Goal: Task Accomplishment & Management: Manage account settings

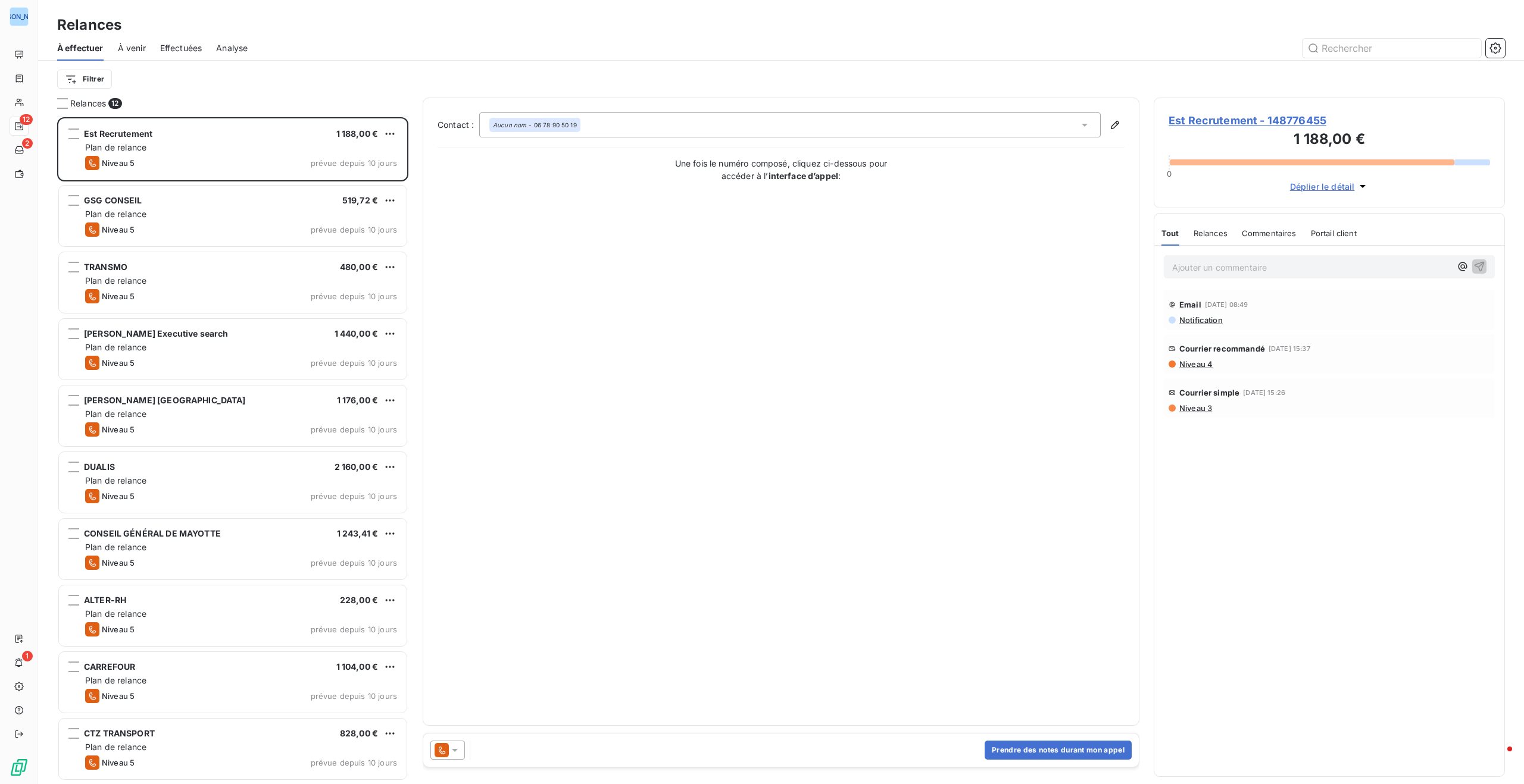
scroll to position [667, 351]
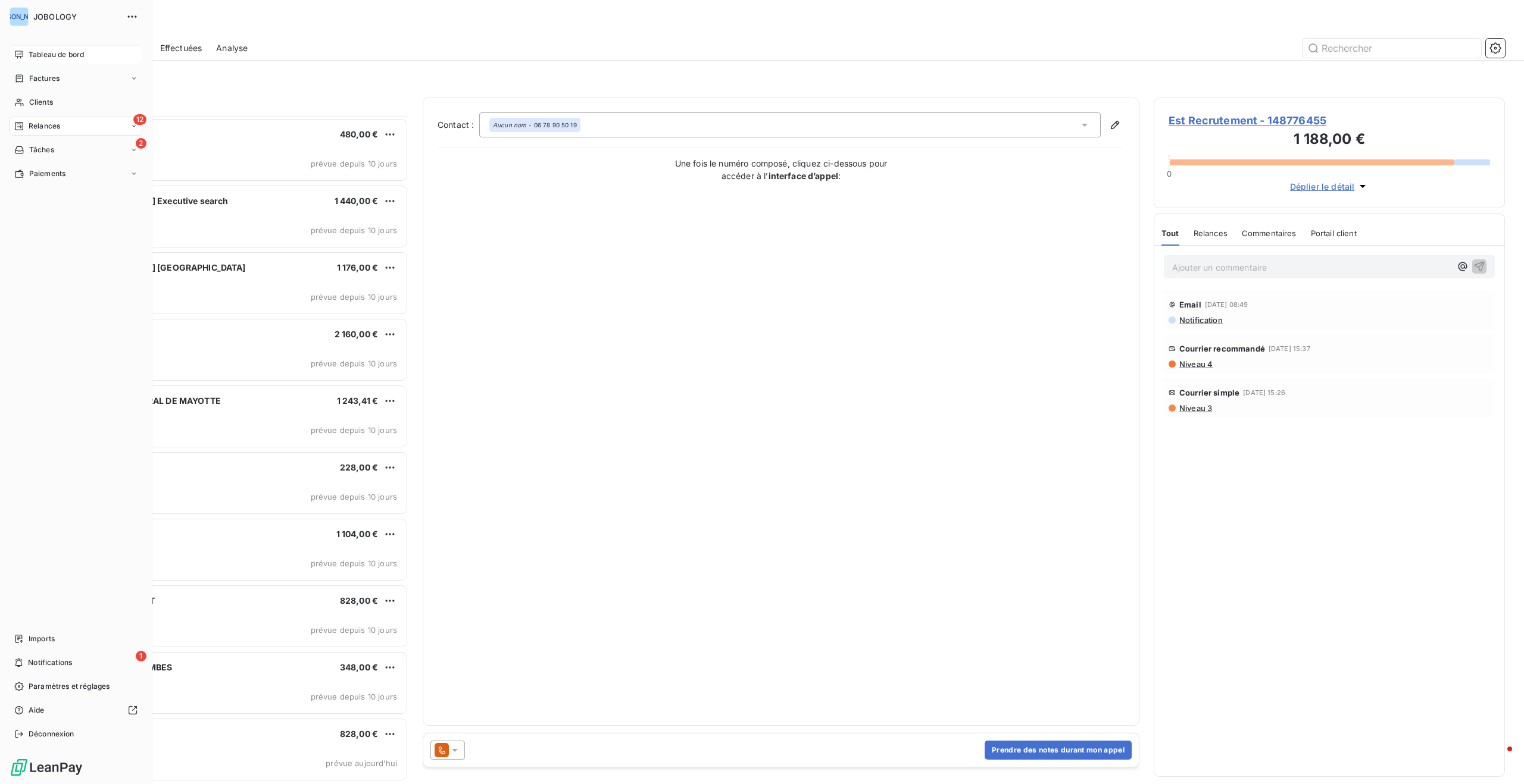
click at [62, 51] on span "Tableau de bord" at bounding box center [56, 55] width 56 height 10
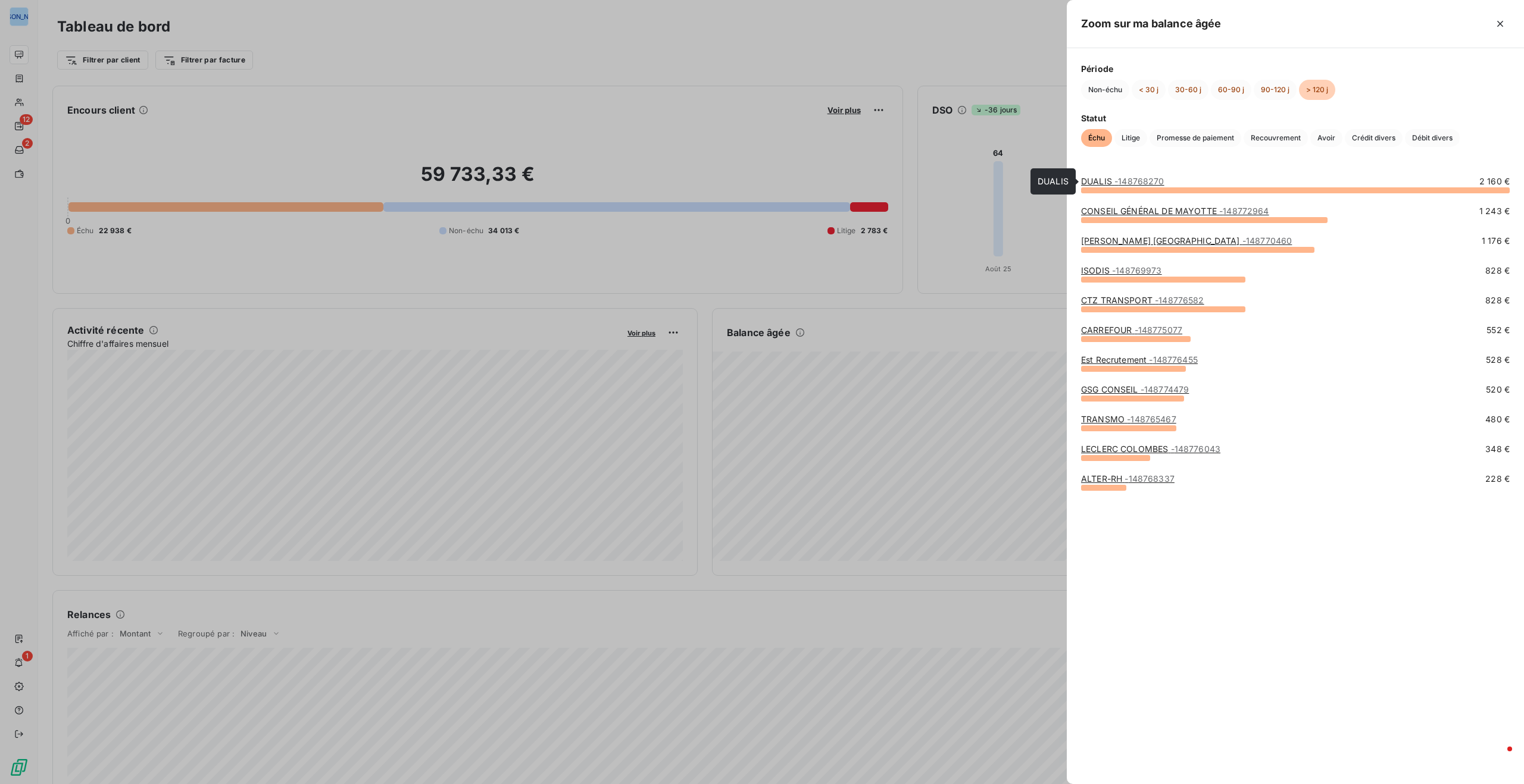
click at [1115, 178] on span "- 148768270" at bounding box center [1139, 182] width 50 height 10
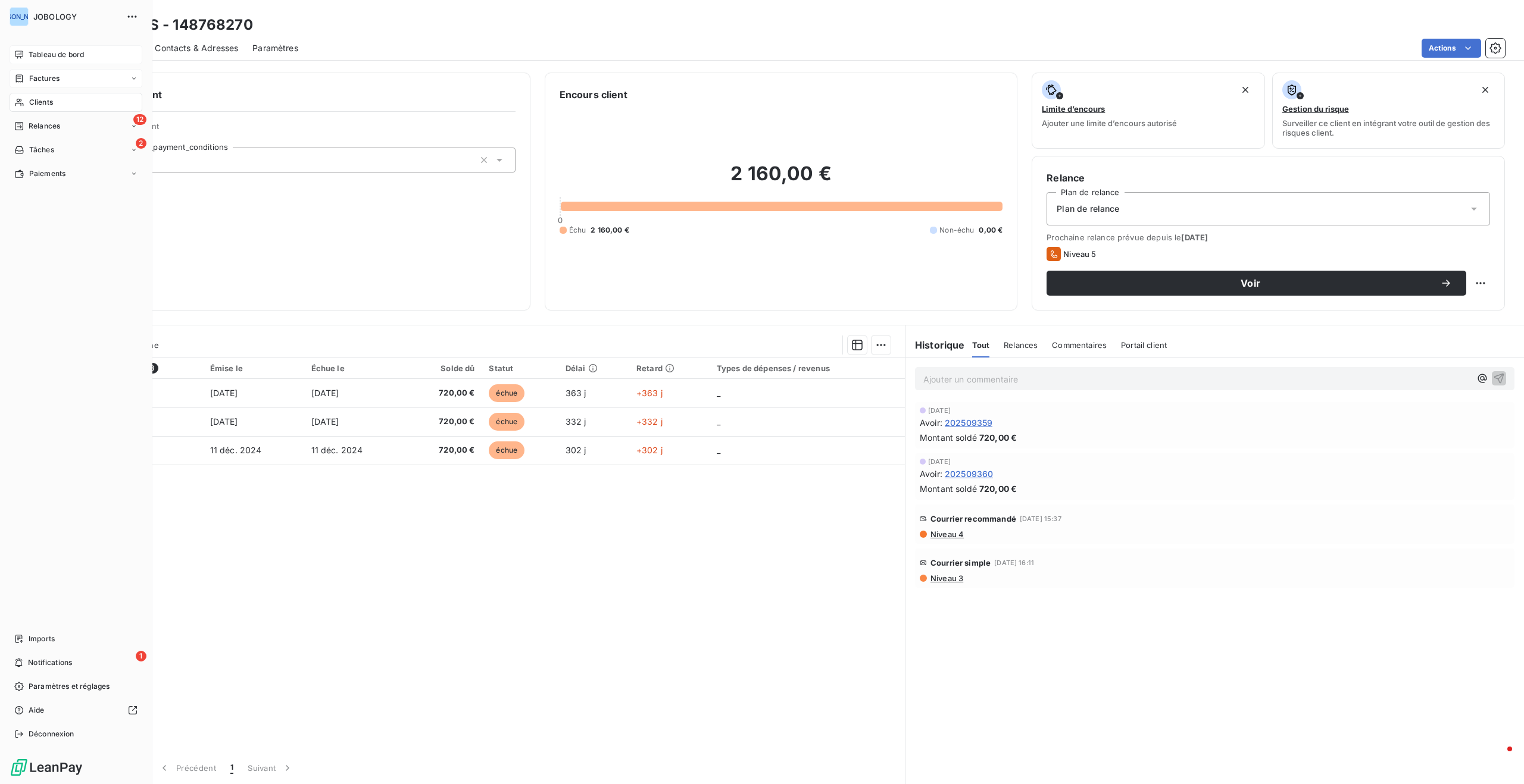
click at [32, 75] on span "Factures" at bounding box center [44, 78] width 30 height 10
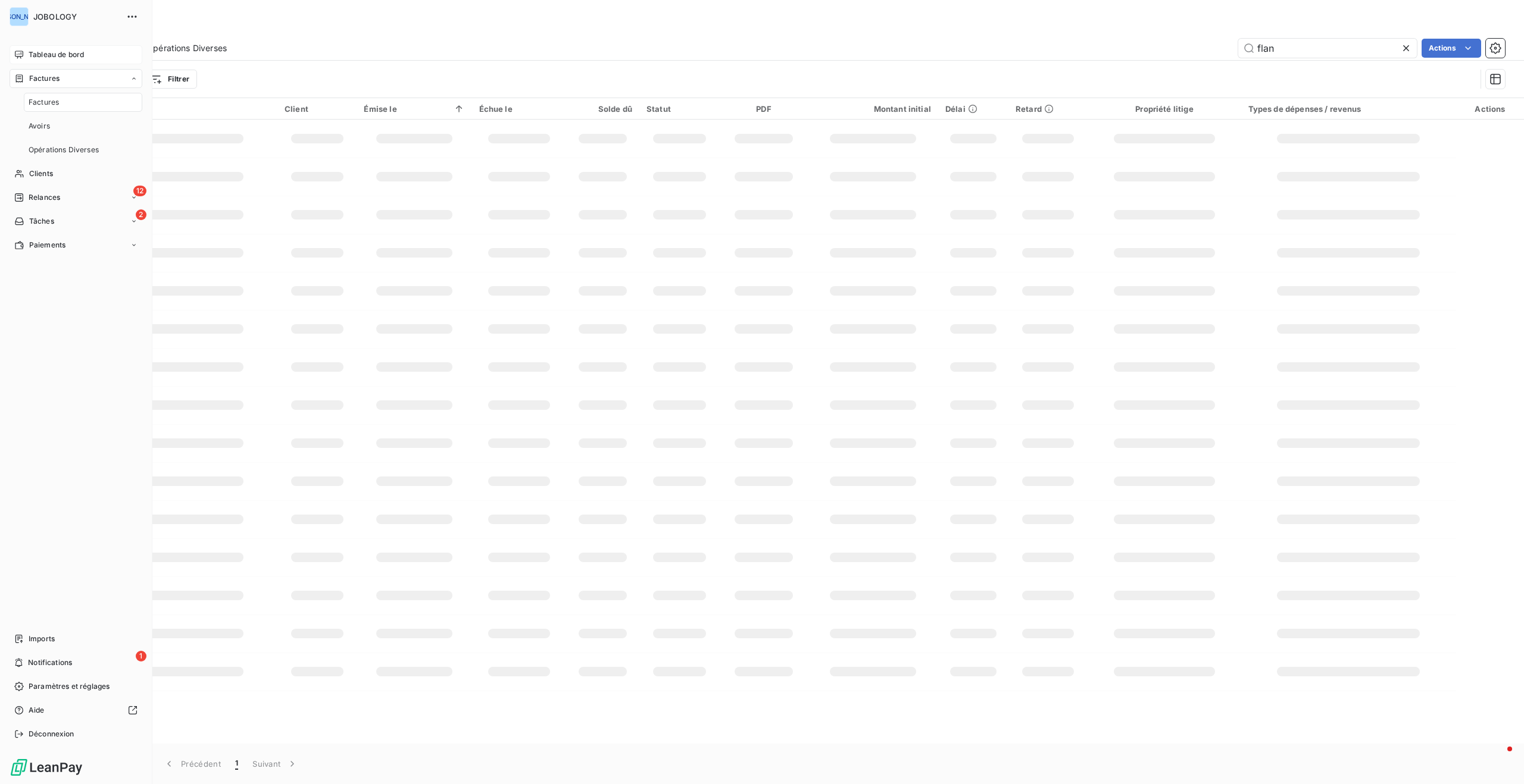
click at [44, 96] on div "Factures" at bounding box center [83, 102] width 118 height 19
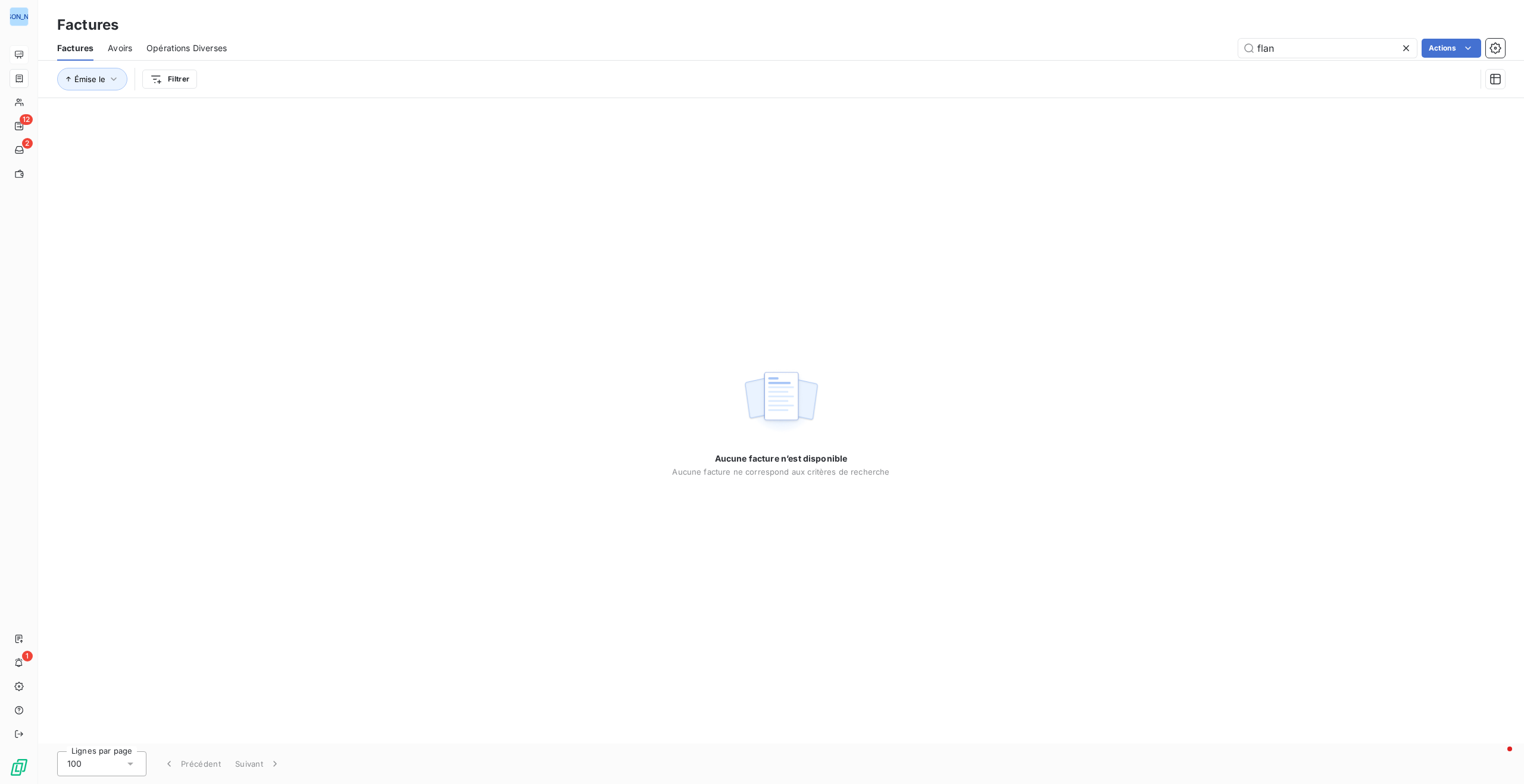
click at [1404, 46] on icon at bounding box center [1406, 48] width 6 height 6
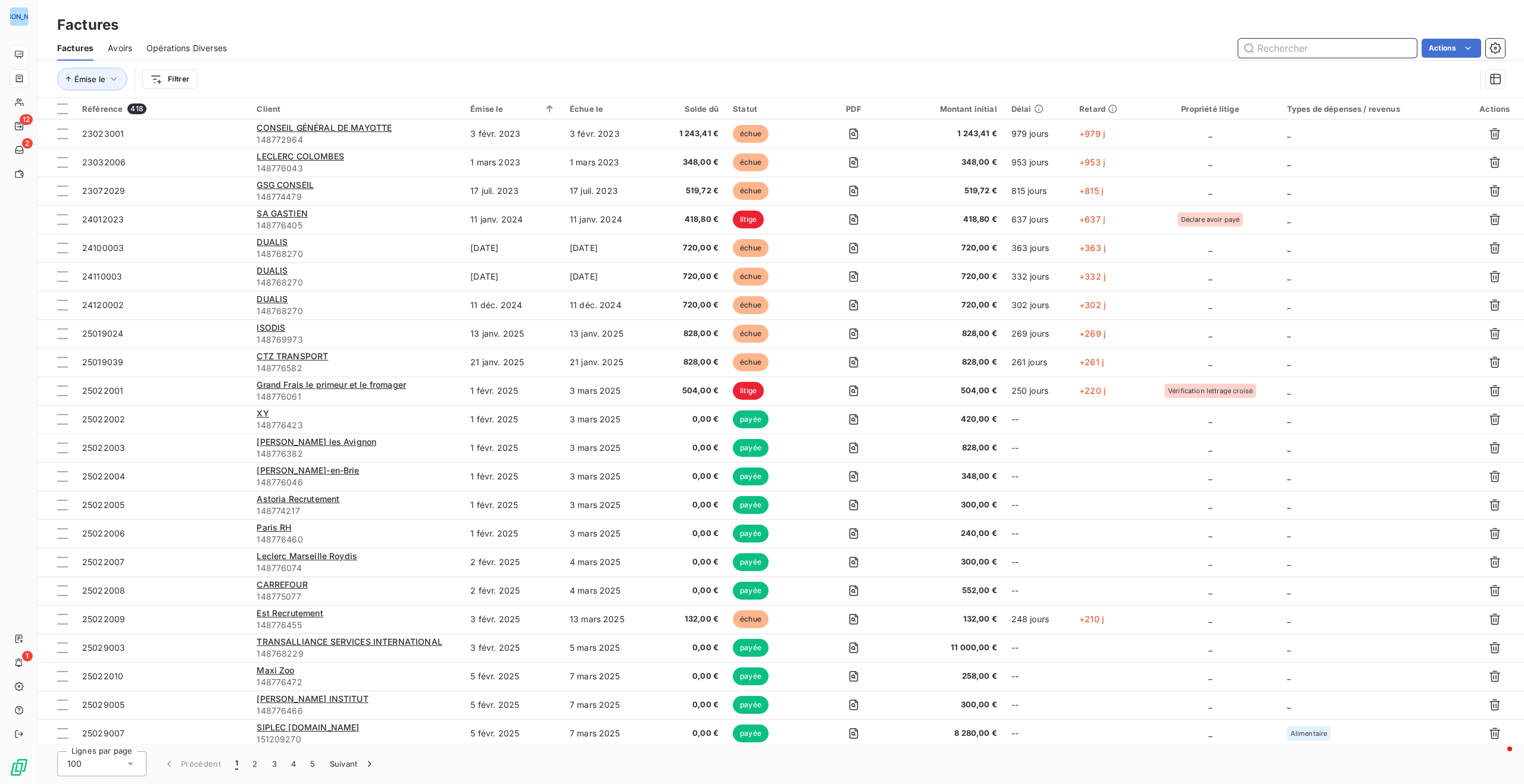
click at [1293, 48] on input "text" at bounding box center [1327, 48] width 178 height 19
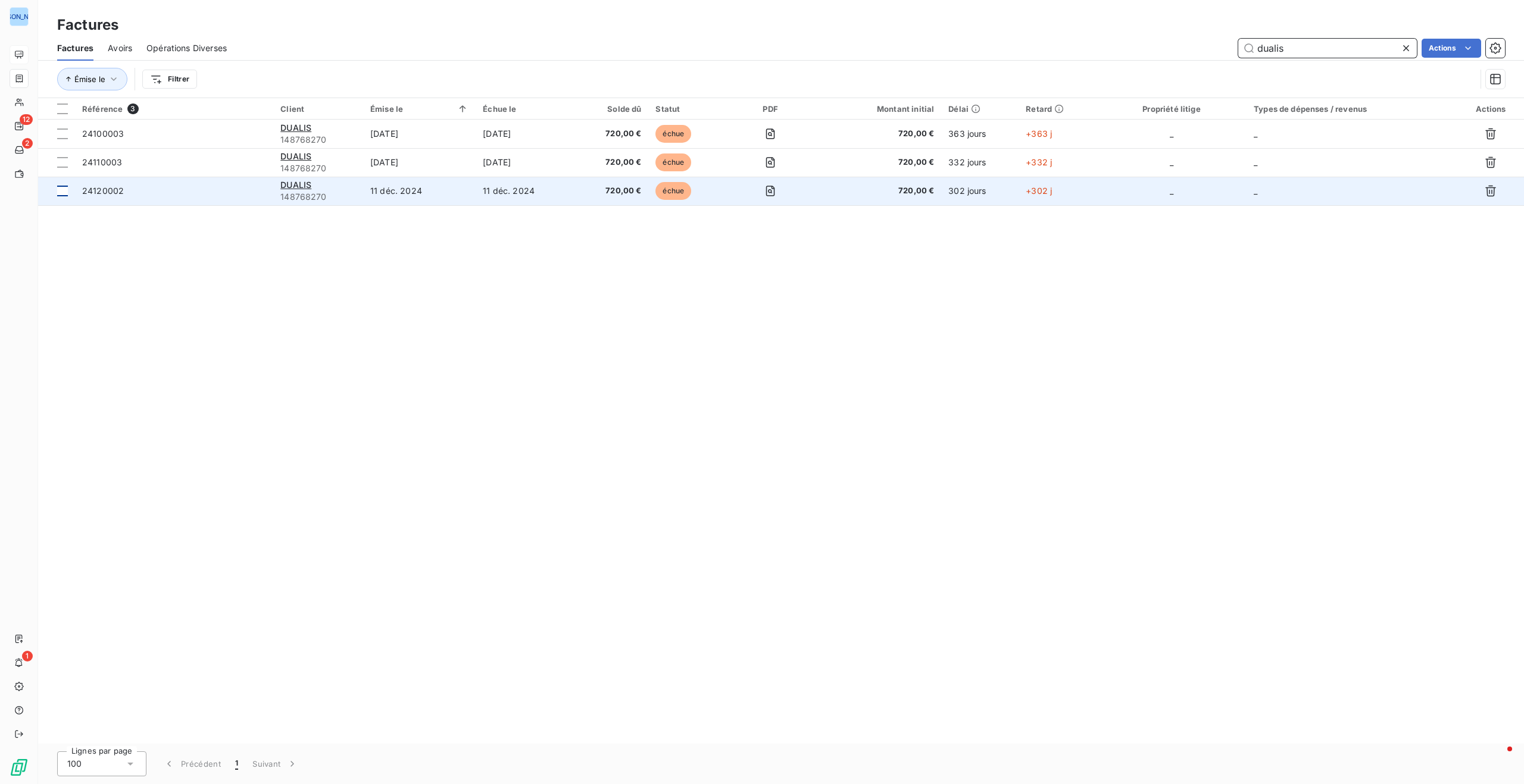
type input "dualis"
click at [62, 192] on div at bounding box center [63, 191] width 10 height 10
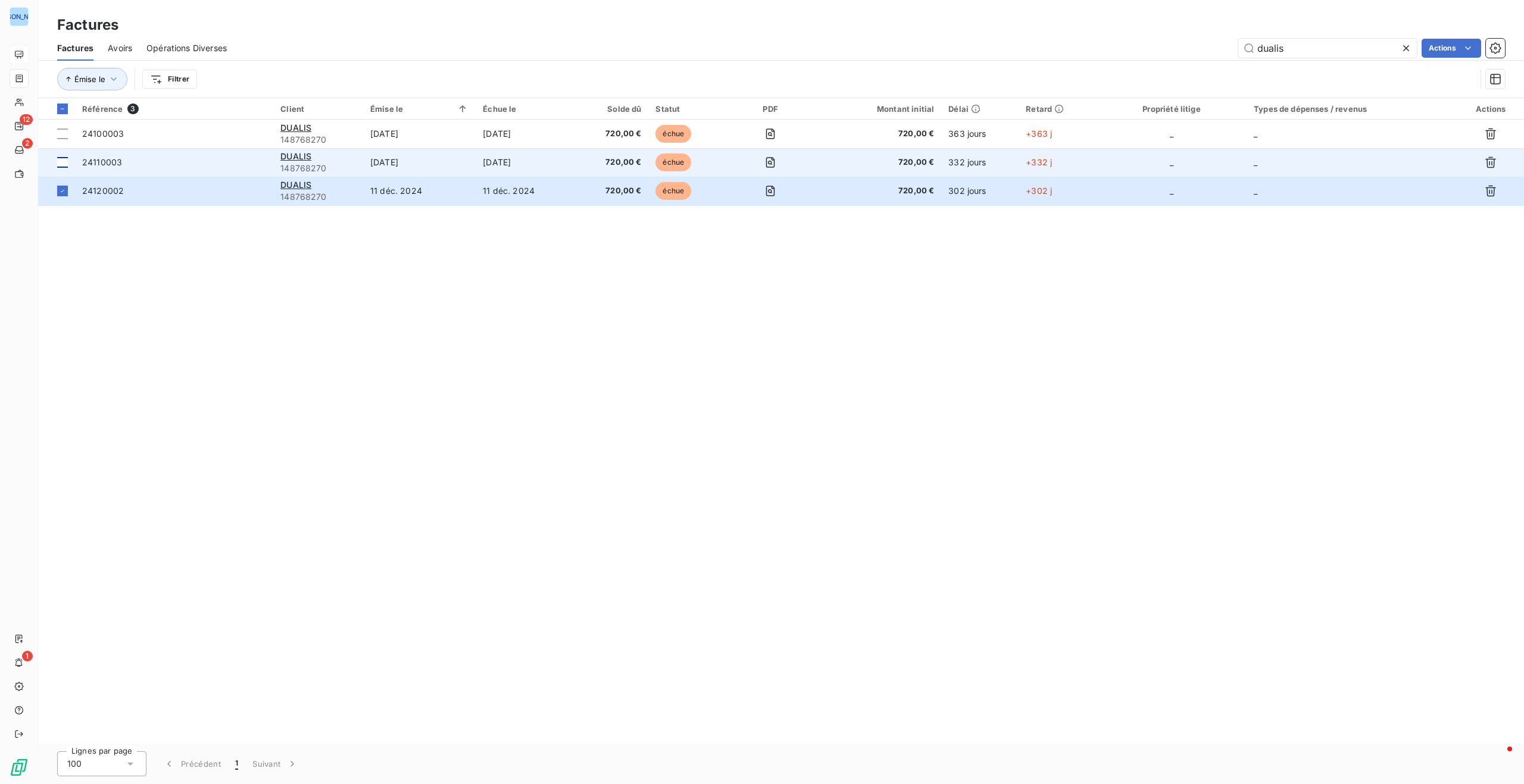
click at [63, 159] on div at bounding box center [63, 162] width 10 height 10
click at [1491, 161] on icon "button" at bounding box center [1491, 163] width 12 height 12
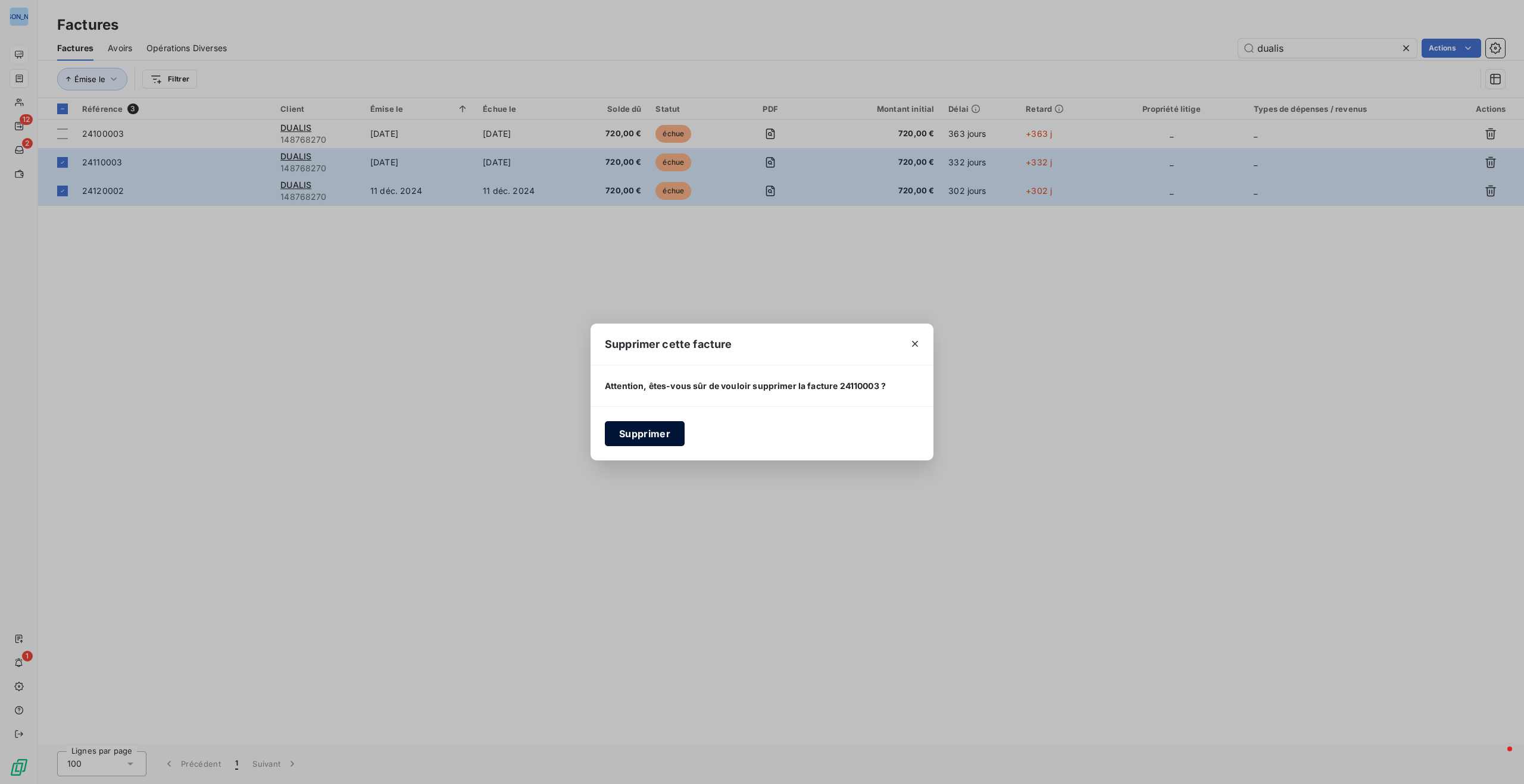
click at [648, 442] on button "Supprimer" at bounding box center [644, 434] width 80 height 25
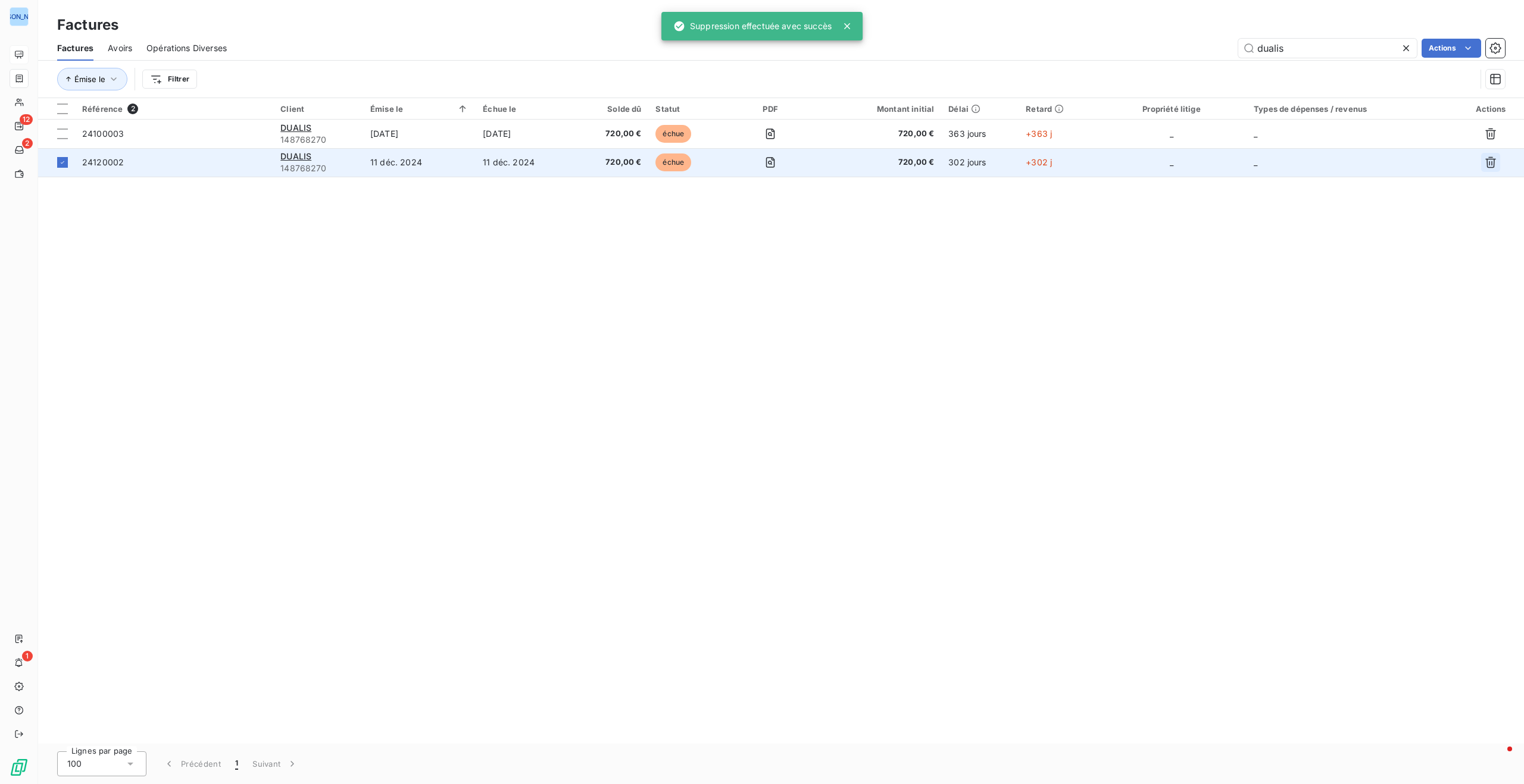
click at [1491, 159] on icon "button" at bounding box center [1491, 163] width 12 height 12
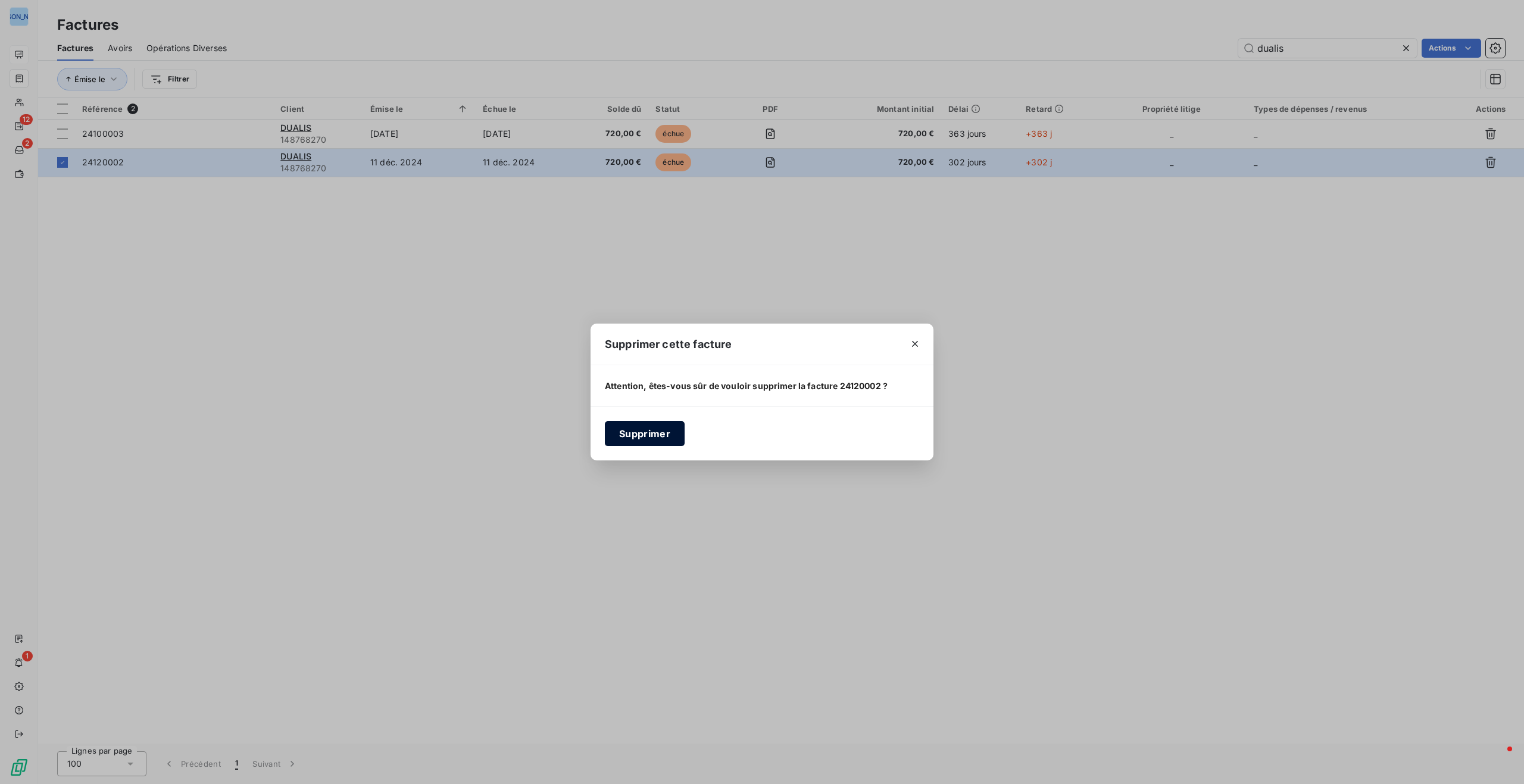
click at [661, 434] on button "Supprimer" at bounding box center [644, 434] width 80 height 25
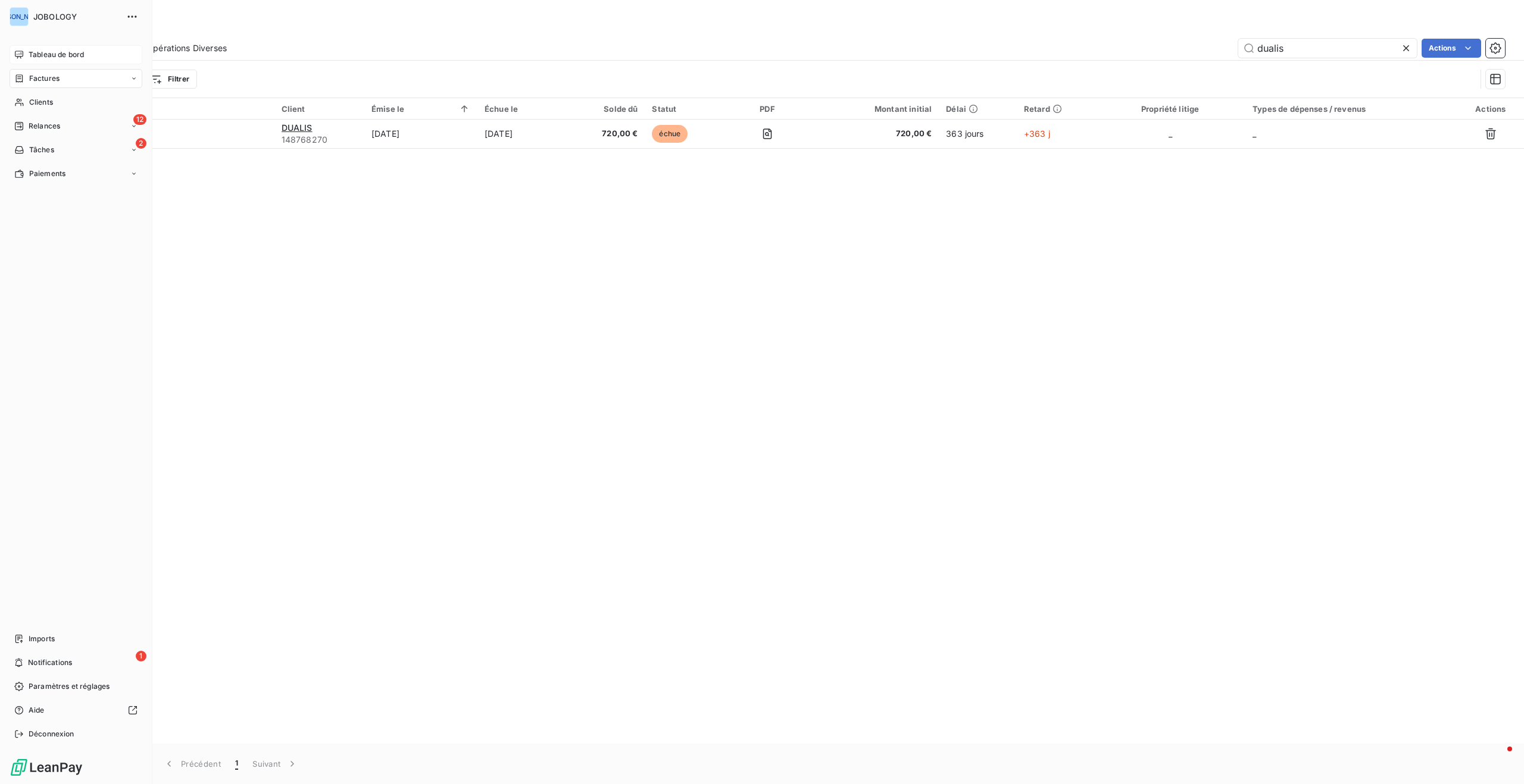
click at [40, 79] on span "Factures" at bounding box center [44, 78] width 30 height 10
click at [48, 100] on span "Factures" at bounding box center [43, 102] width 30 height 10
click at [34, 48] on div "Tableau de bord" at bounding box center [75, 55] width 133 height 19
